Goal: Task Accomplishment & Management: Complete application form

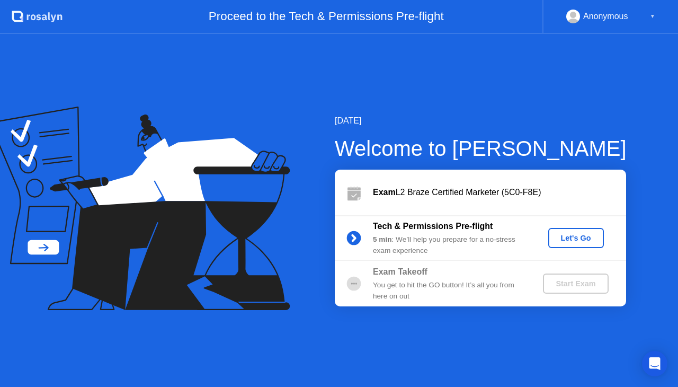
click at [586, 242] on div "Let's Go" at bounding box center [576, 238] width 47 height 8
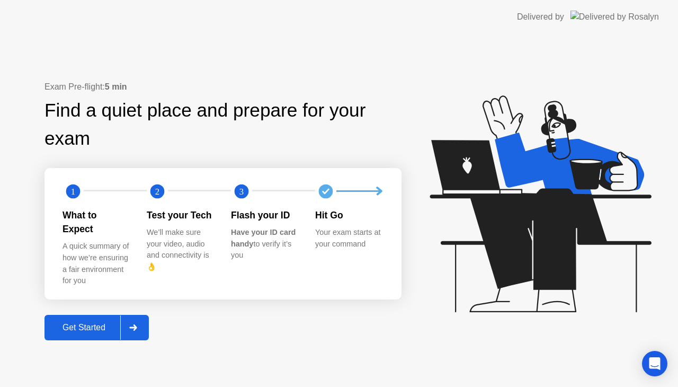
click at [88, 323] on div "Get Started" at bounding box center [84, 328] width 73 height 10
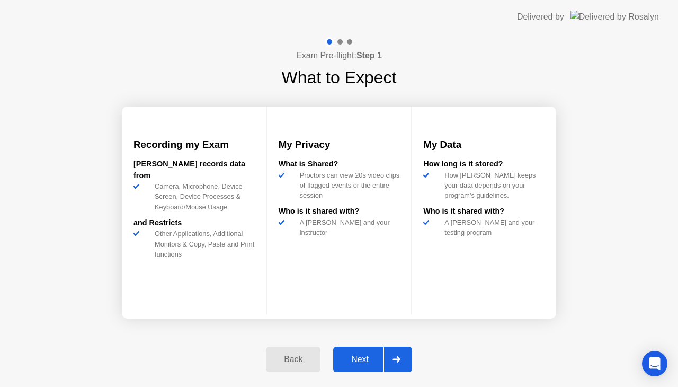
click at [367, 364] on div "Next" at bounding box center [359, 360] width 47 height 10
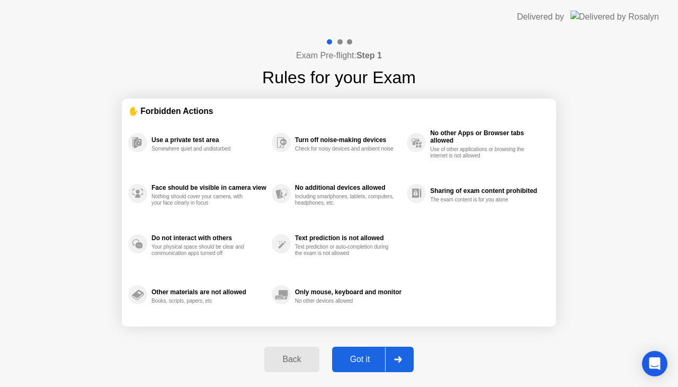
click at [367, 364] on div "Got it" at bounding box center [360, 360] width 50 height 10
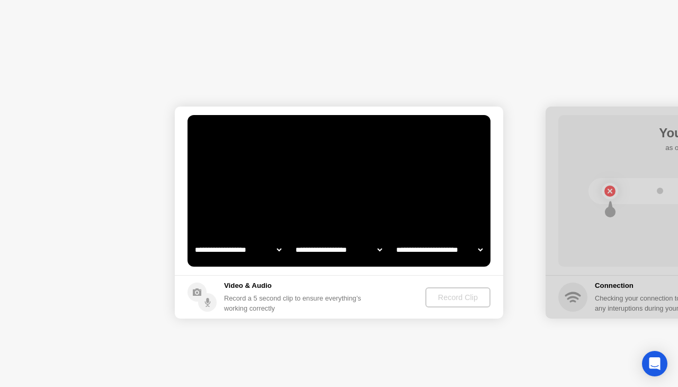
select select "**********"
select select "*******"
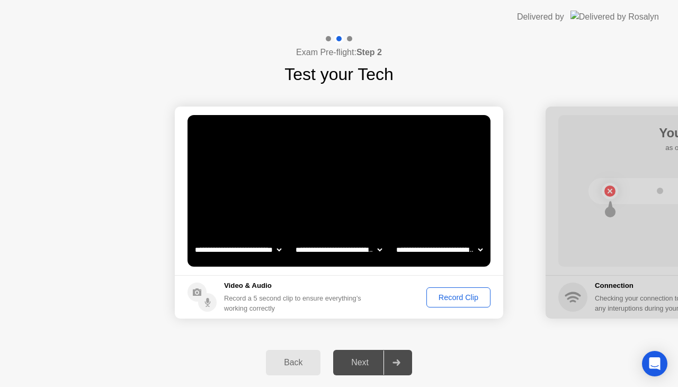
click at [458, 296] on div "Record Clip" at bounding box center [458, 297] width 57 height 8
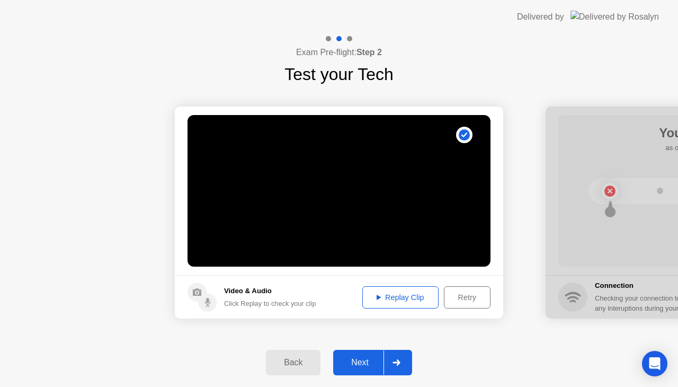
click at [367, 363] on div "Next" at bounding box center [359, 363] width 47 height 10
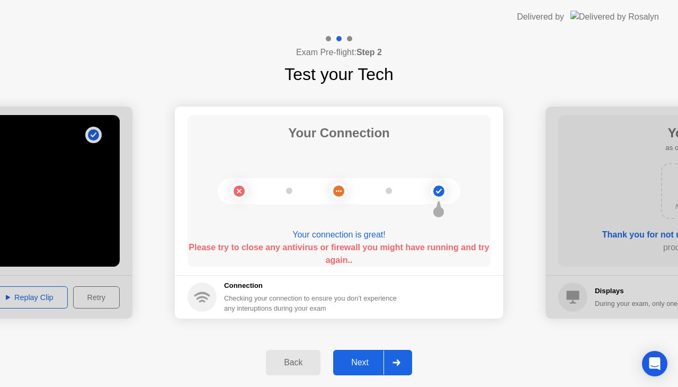
click at [355, 358] on div "Next" at bounding box center [359, 363] width 47 height 10
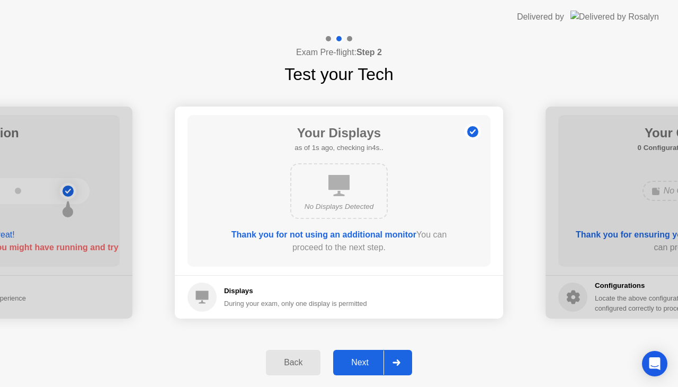
click at [355, 358] on div "Next" at bounding box center [359, 363] width 47 height 10
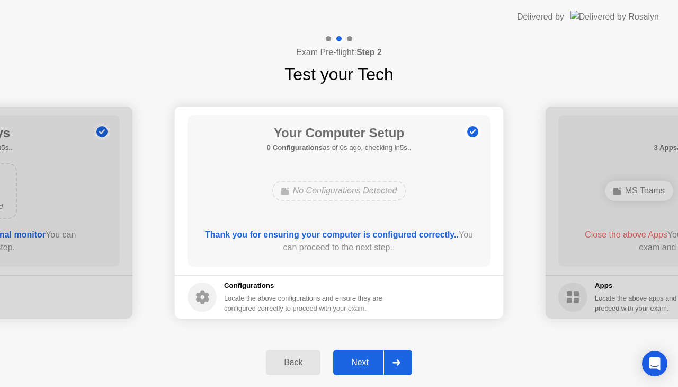
click at [355, 358] on div "Next" at bounding box center [359, 363] width 47 height 10
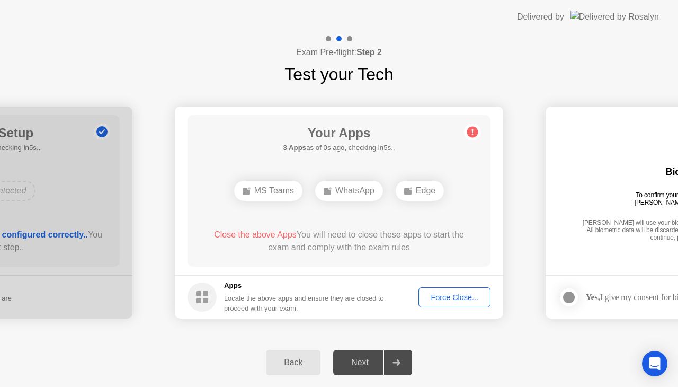
click at [358, 365] on div "Next" at bounding box center [359, 363] width 47 height 10
click at [455, 293] on div "Force Close..." at bounding box center [454, 297] width 65 height 8
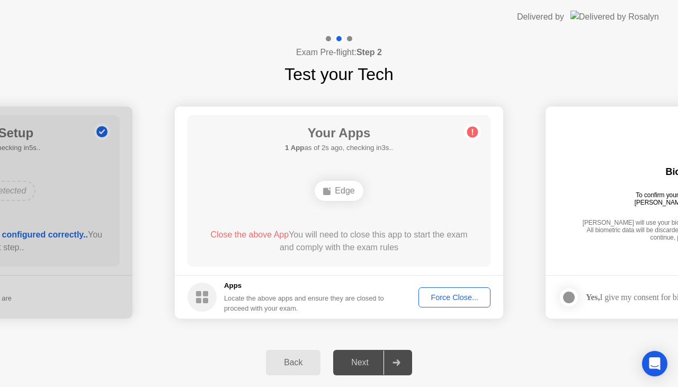
click at [450, 302] on div "Force Close..." at bounding box center [454, 297] width 65 height 8
click at [436, 294] on div "Force Close..." at bounding box center [454, 297] width 65 height 8
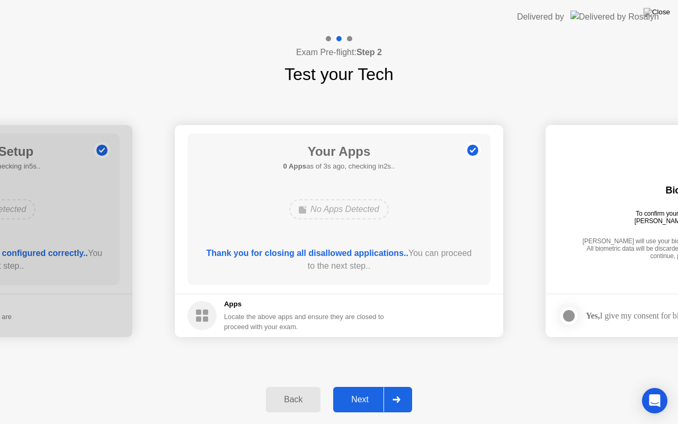
click at [368, 386] on div "Next" at bounding box center [359, 400] width 47 height 10
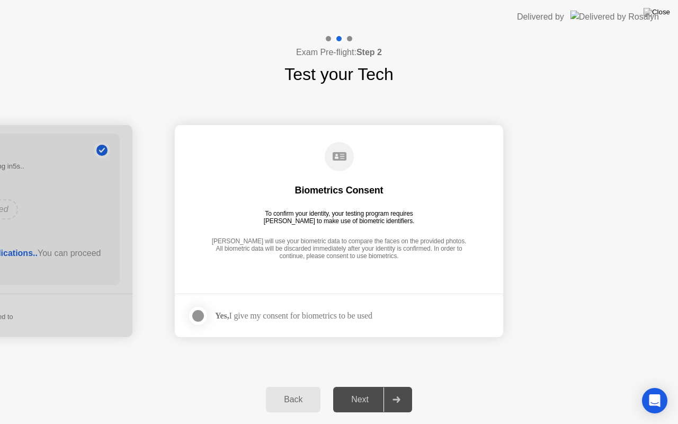
click at [195, 313] on div at bounding box center [198, 315] width 13 height 13
click at [364, 386] on div "Next" at bounding box center [359, 400] width 47 height 10
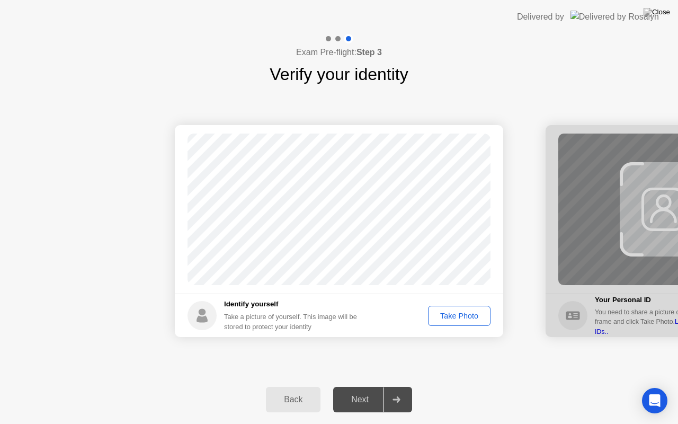
click at [466, 321] on button "Take Photo" at bounding box center [459, 316] width 63 height 20
click at [357, 386] on div "Next" at bounding box center [359, 400] width 47 height 10
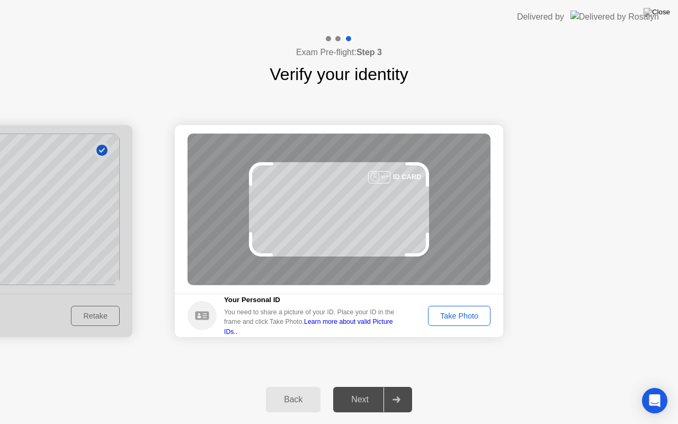
click at [287, 386] on div "Back" at bounding box center [293, 400] width 48 height 10
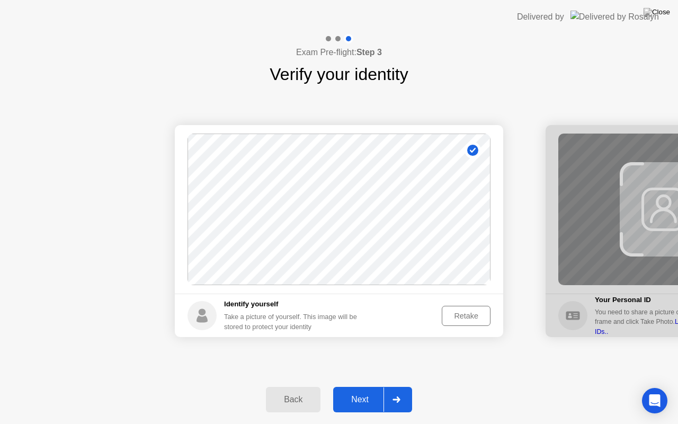
click at [457, 317] on div "Retake" at bounding box center [466, 316] width 41 height 8
click at [457, 317] on div "Take Photo" at bounding box center [459, 316] width 55 height 8
click at [364, 386] on div "Next" at bounding box center [359, 400] width 47 height 10
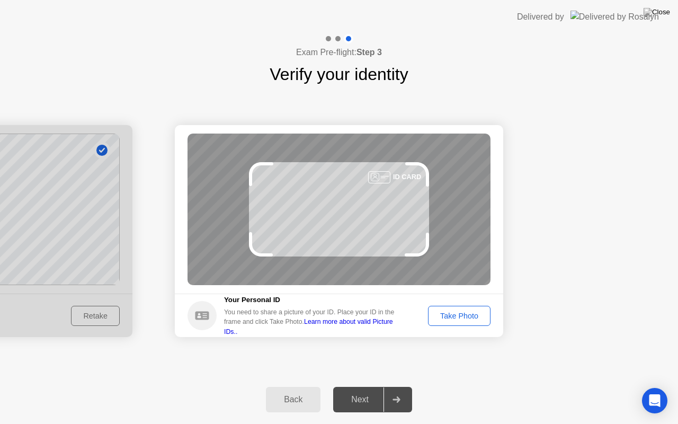
click at [444, 313] on div "Take Photo" at bounding box center [459, 316] width 55 height 8
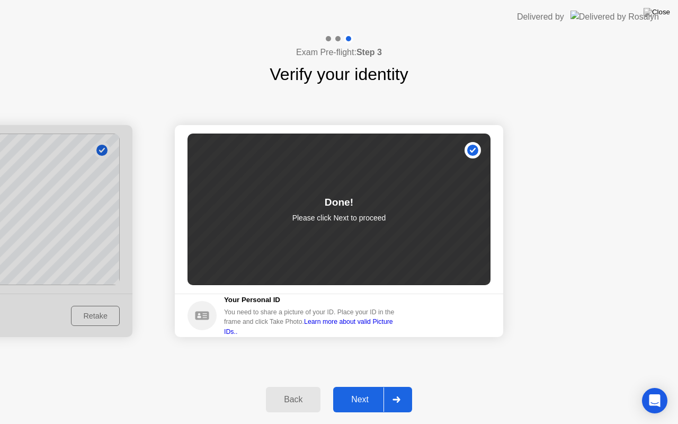
click at [353, 386] on button "Next" at bounding box center [372, 399] width 79 height 25
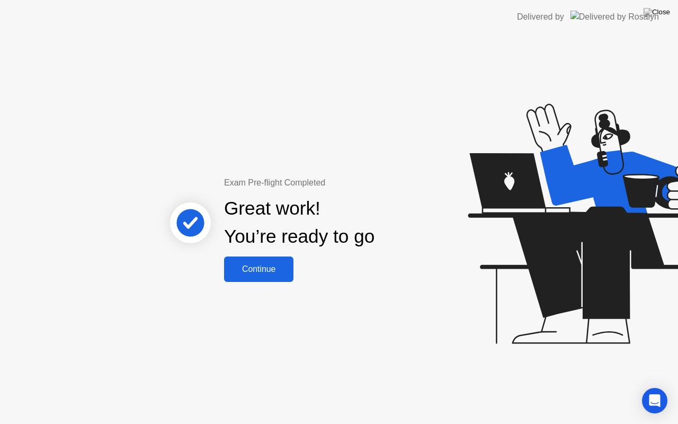
click at [276, 268] on div "Continue" at bounding box center [258, 269] width 63 height 10
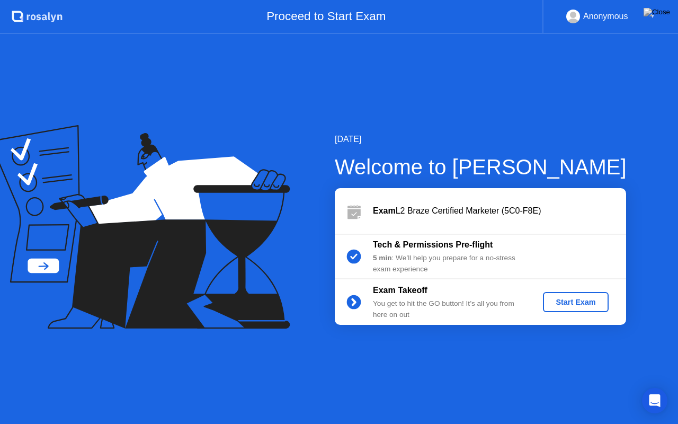
click at [589, 299] on div "Start Exam" at bounding box center [575, 302] width 57 height 8
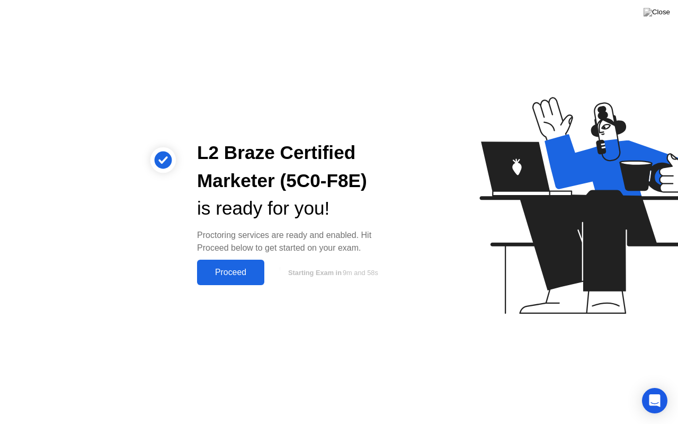
click at [247, 273] on div "Proceed" at bounding box center [230, 273] width 61 height 10
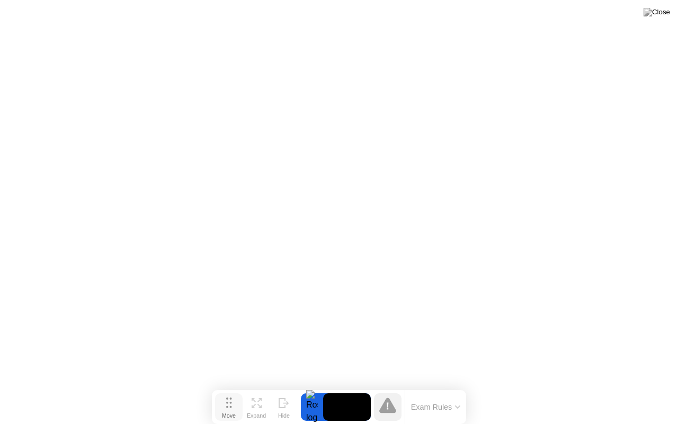
click at [231, 386] on circle at bounding box center [230, 407] width 2 height 2
click at [228, 386] on icon at bounding box center [229, 402] width 6 height 11
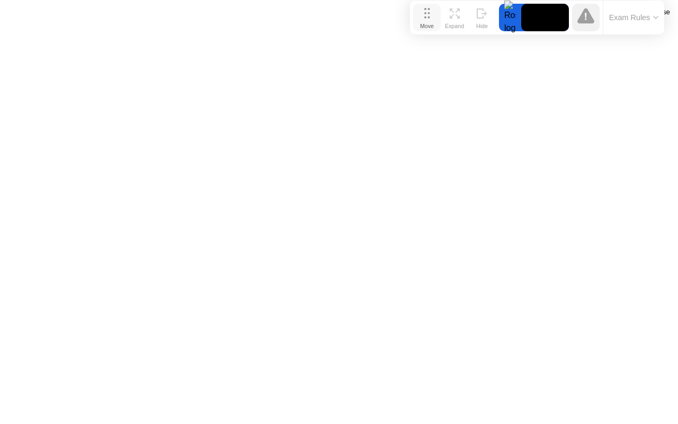
drag, startPoint x: 228, startPoint y: 407, endPoint x: 427, endPoint y: 17, distance: 437.0
click at [427, 17] on icon at bounding box center [427, 13] width 6 height 11
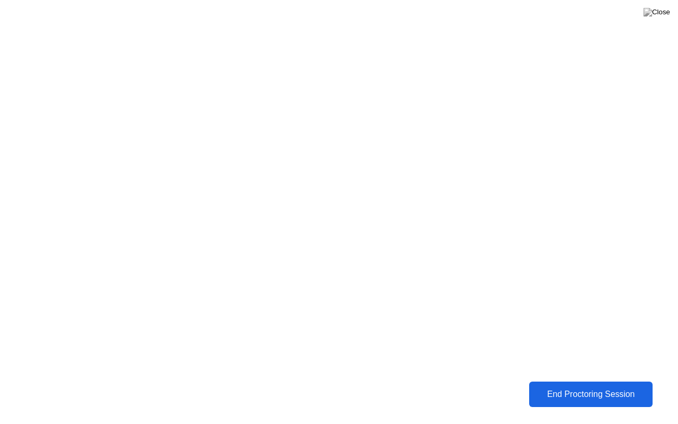
click at [549, 386] on div "End Proctoring Session" at bounding box center [592, 394] width 118 height 10
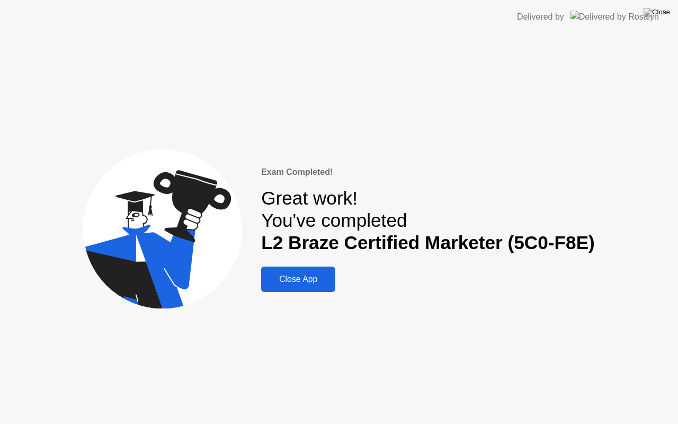
click at [314, 286] on button "Close App" at bounding box center [298, 279] width 74 height 25
